Goal: Find contact information: Find contact information

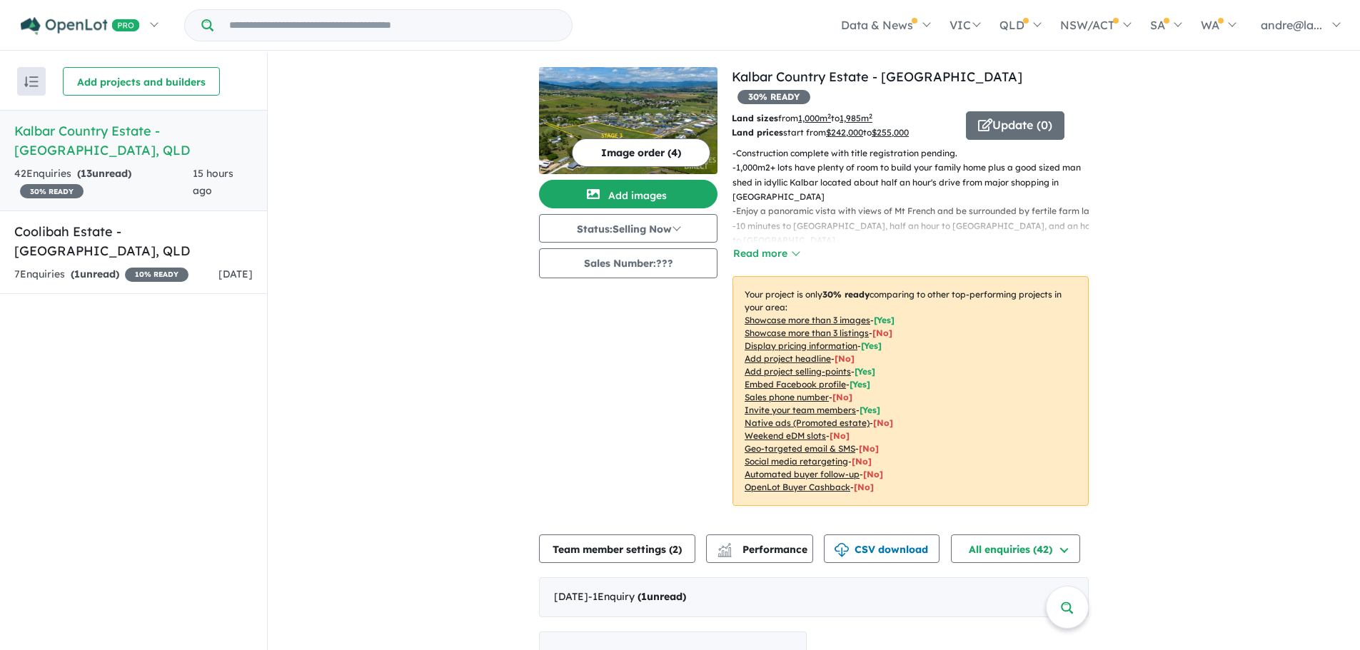
click at [79, 129] on h5 "Kalbar Country Estate - [GEOGRAPHIC_DATA] , [GEOGRAPHIC_DATA]" at bounding box center [133, 140] width 238 height 39
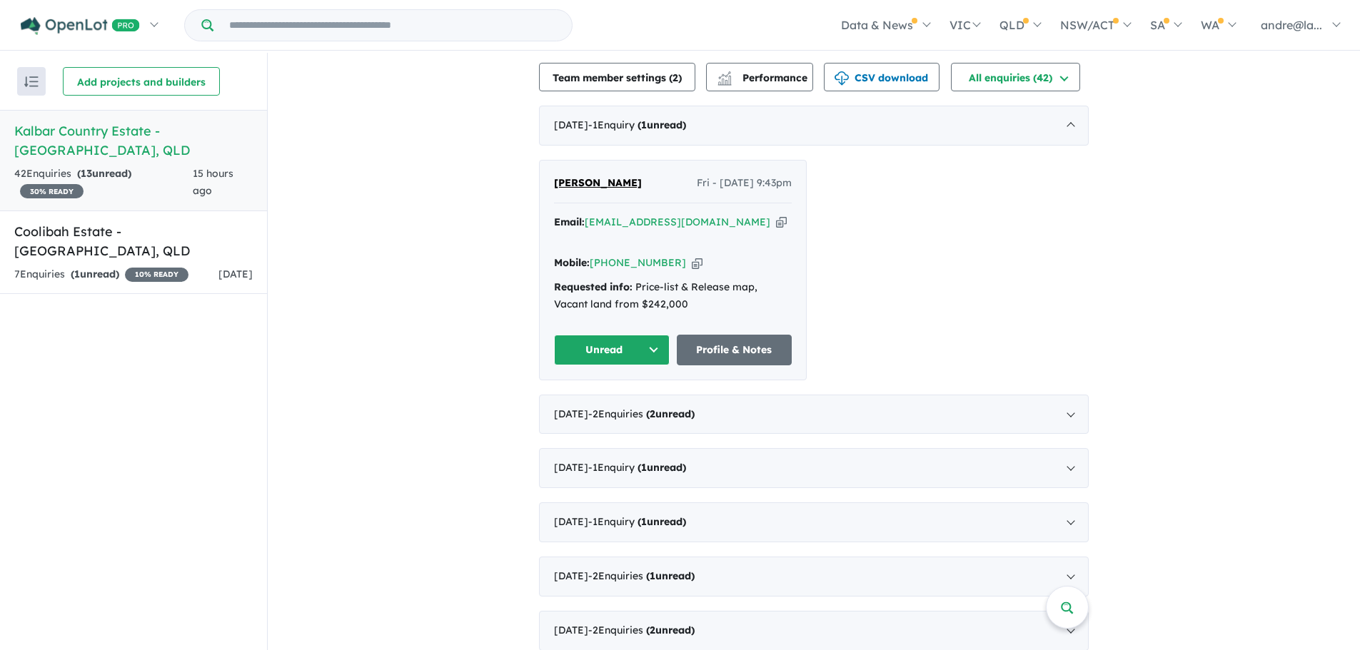
scroll to position [500, 0]
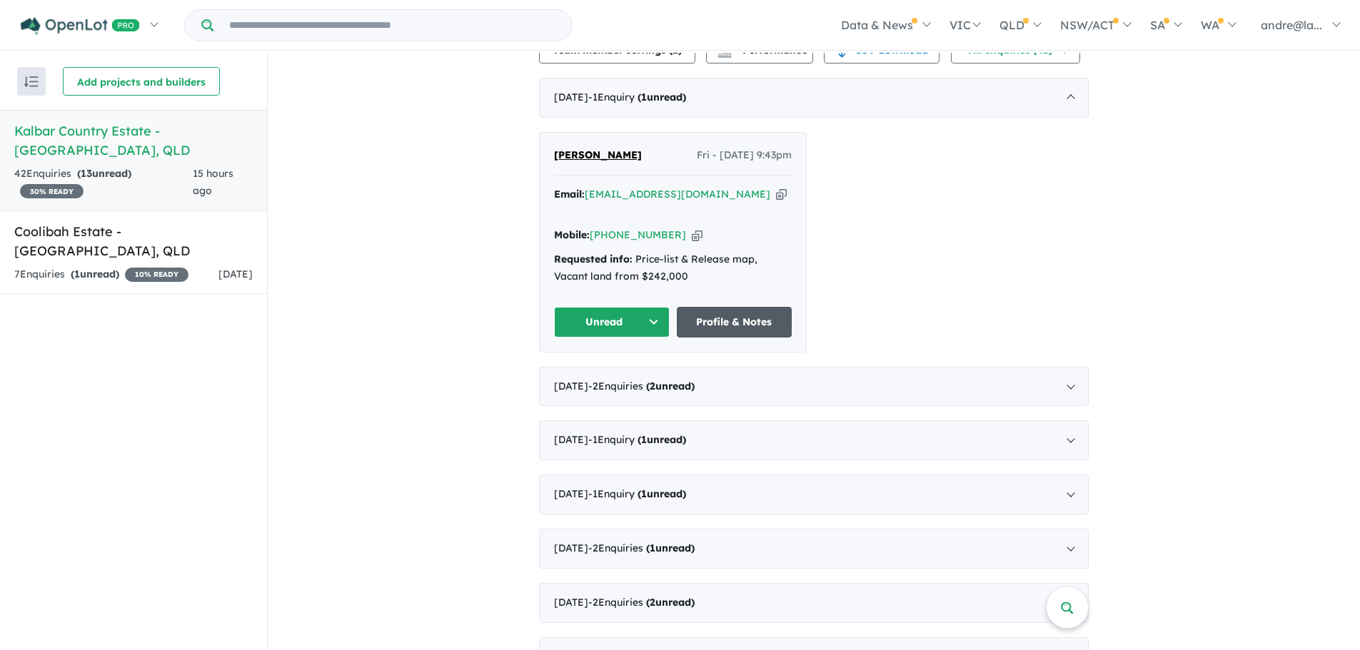
click at [747, 307] on link "Profile & Notes" at bounding box center [735, 322] width 116 height 31
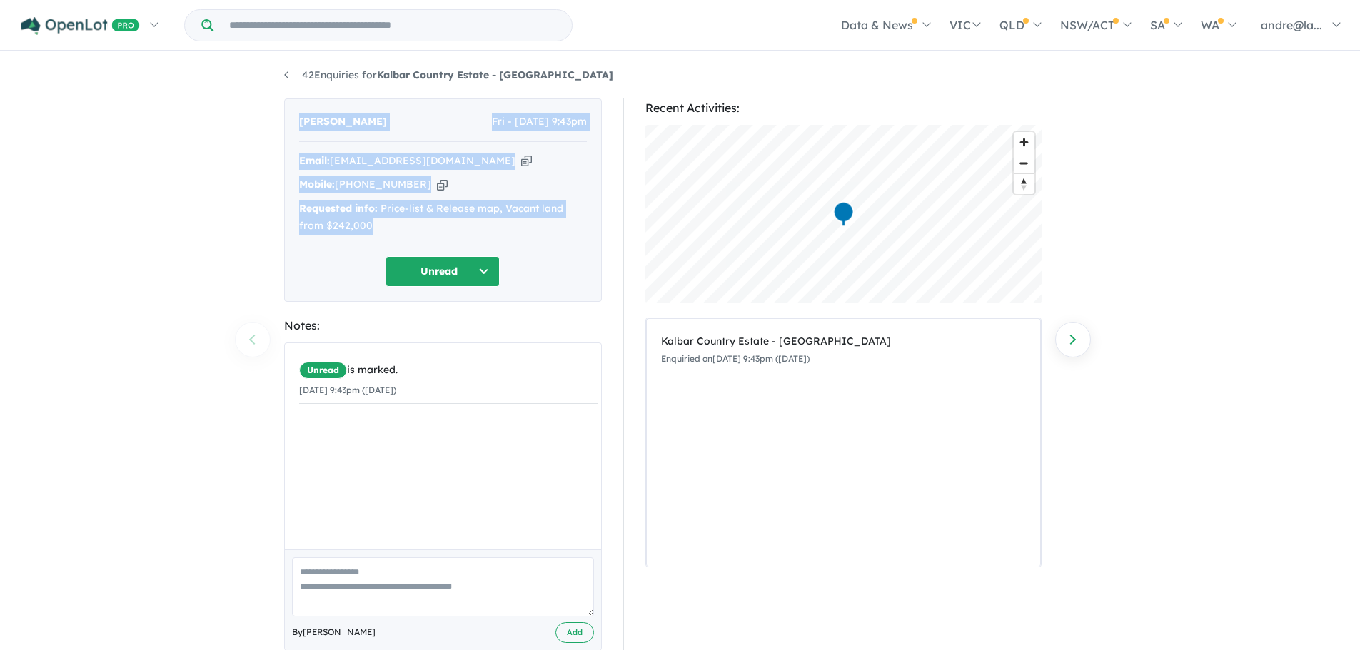
drag, startPoint x: 373, startPoint y: 222, endPoint x: 295, endPoint y: 118, distance: 130.5
click at [295, 118] on div "Ray Crooks Fri - 10/10/2025, 9:43pm Email: ray@riverviewherbs.com.au Copied! Mo…" at bounding box center [443, 200] width 318 height 203
copy div "Ray Crooks Fri - 10/10/2025, 9:43pm Email: ray@riverviewherbs.com.au Copied! Mo…"
